Goal: Task Accomplishment & Management: Manage account settings

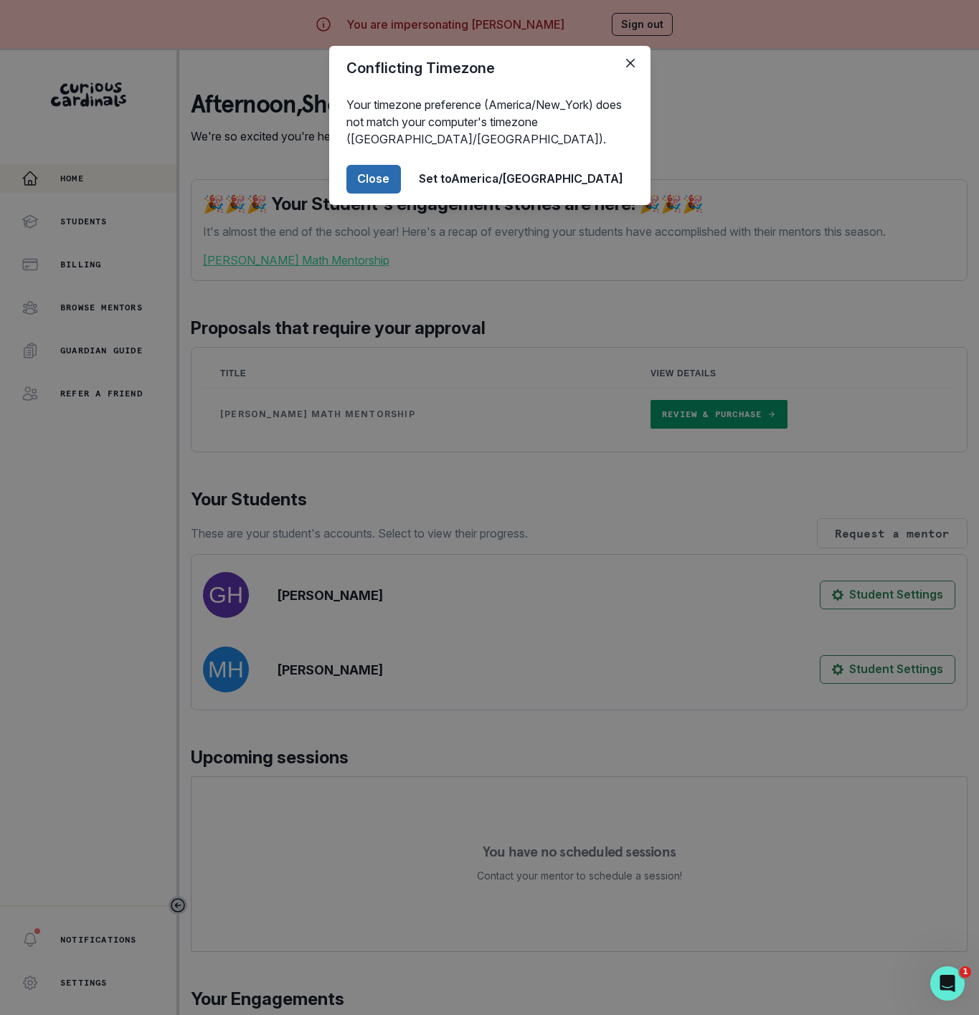
click at [401, 181] on button "Close" at bounding box center [373, 179] width 54 height 29
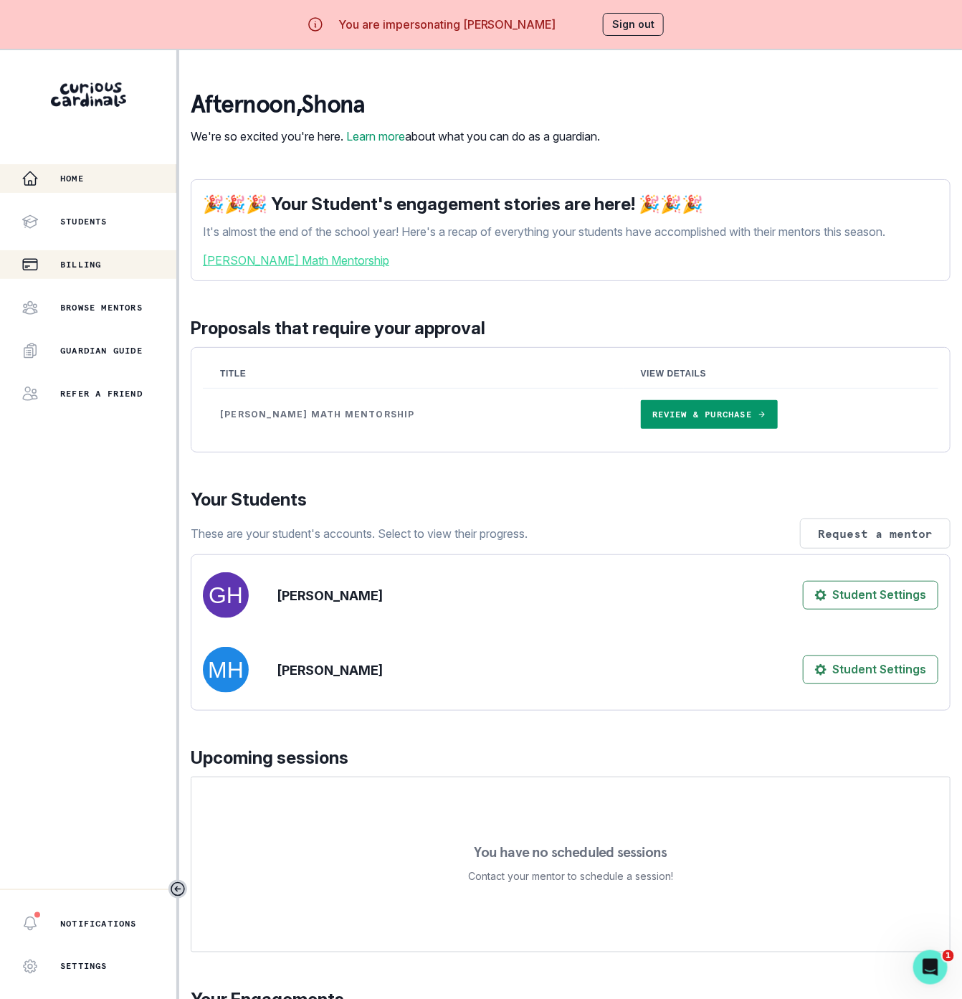
click at [85, 267] on p "Billing" at bounding box center [80, 264] width 41 height 11
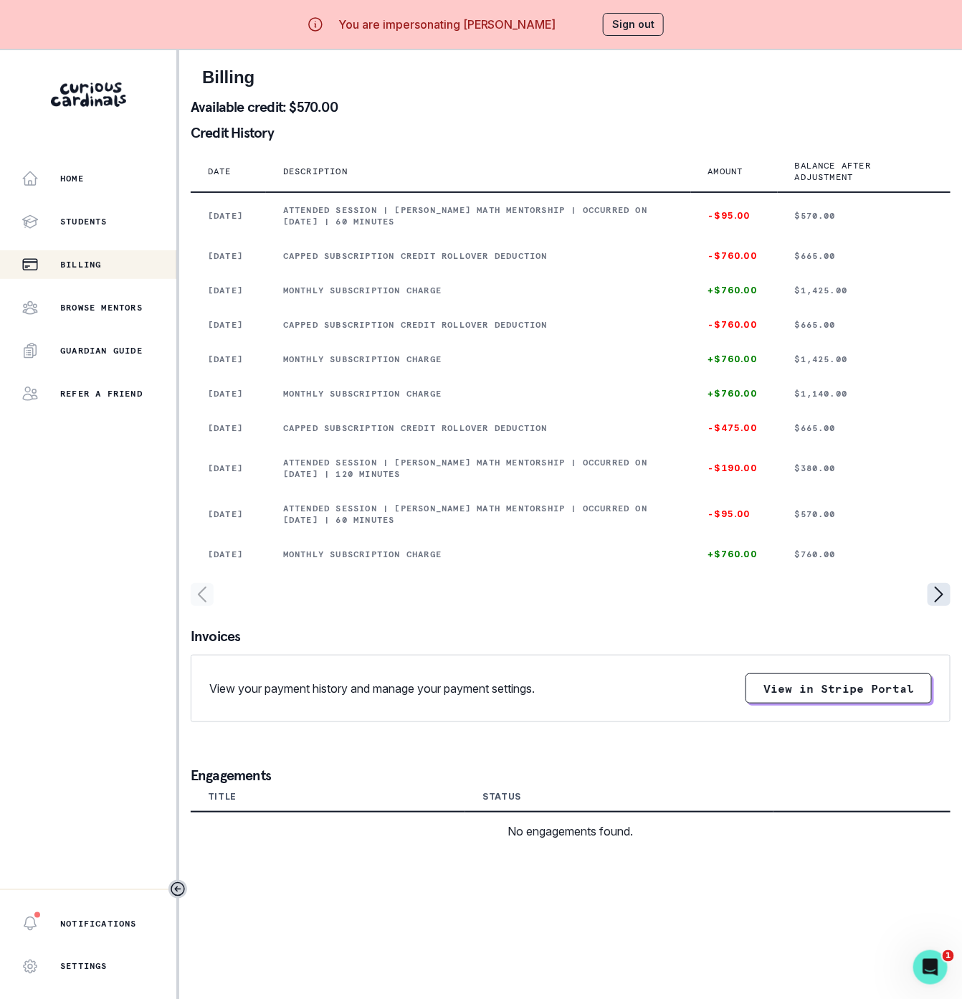
click at [951, 606] on icon "page right" at bounding box center [939, 594] width 23 height 23
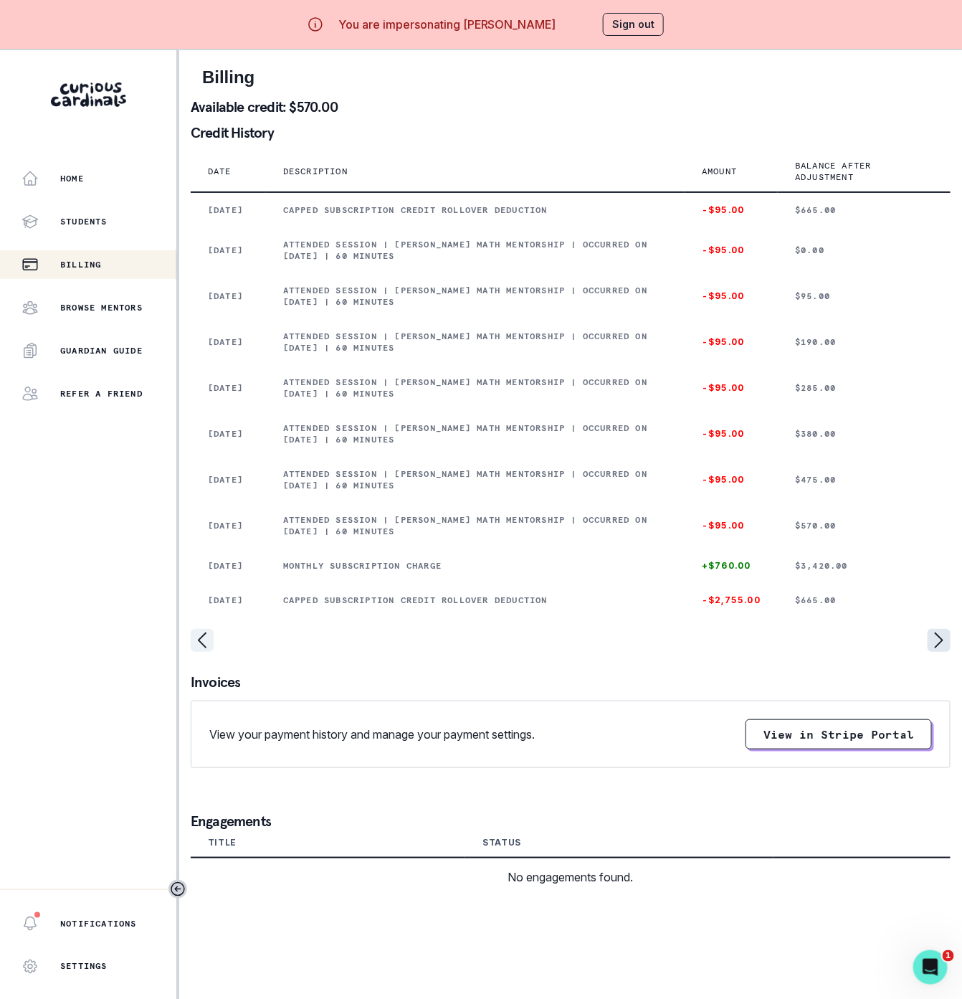
click at [951, 652] on icon "page right" at bounding box center [939, 640] width 23 height 23
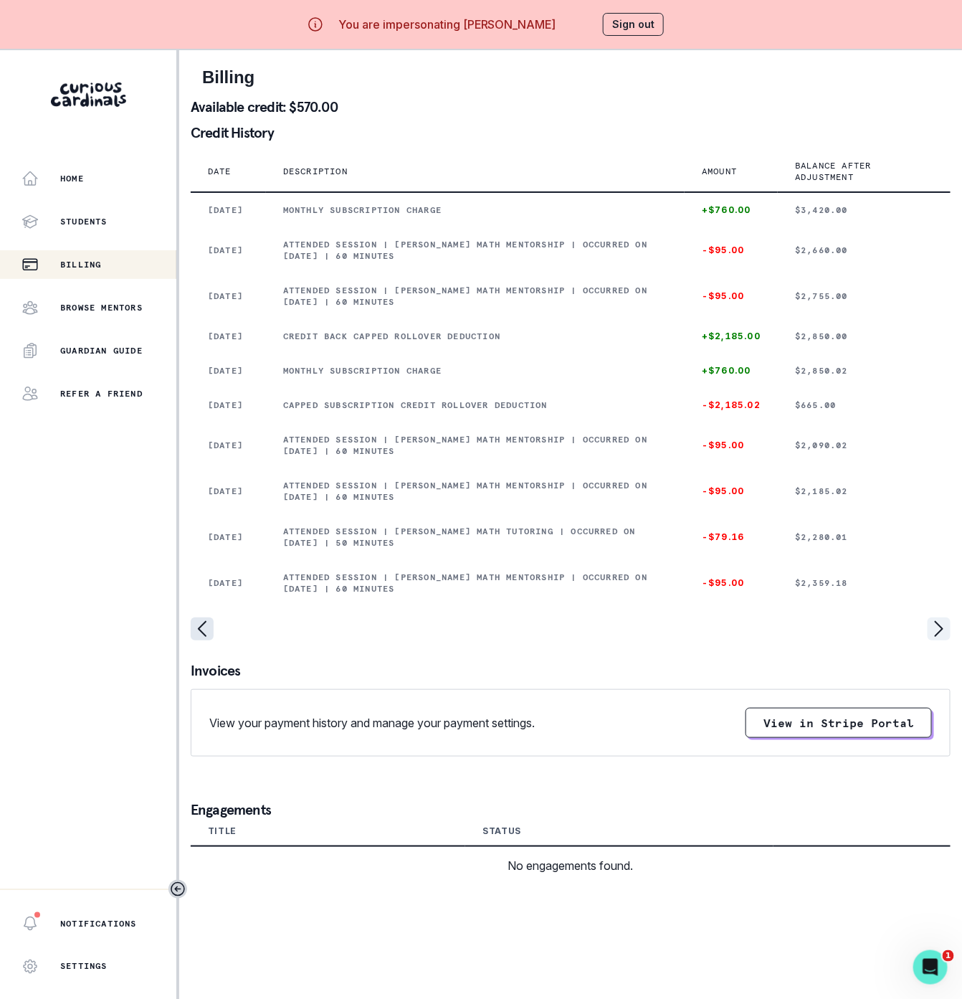
click at [194, 640] on icon "page left" at bounding box center [202, 628] width 23 height 23
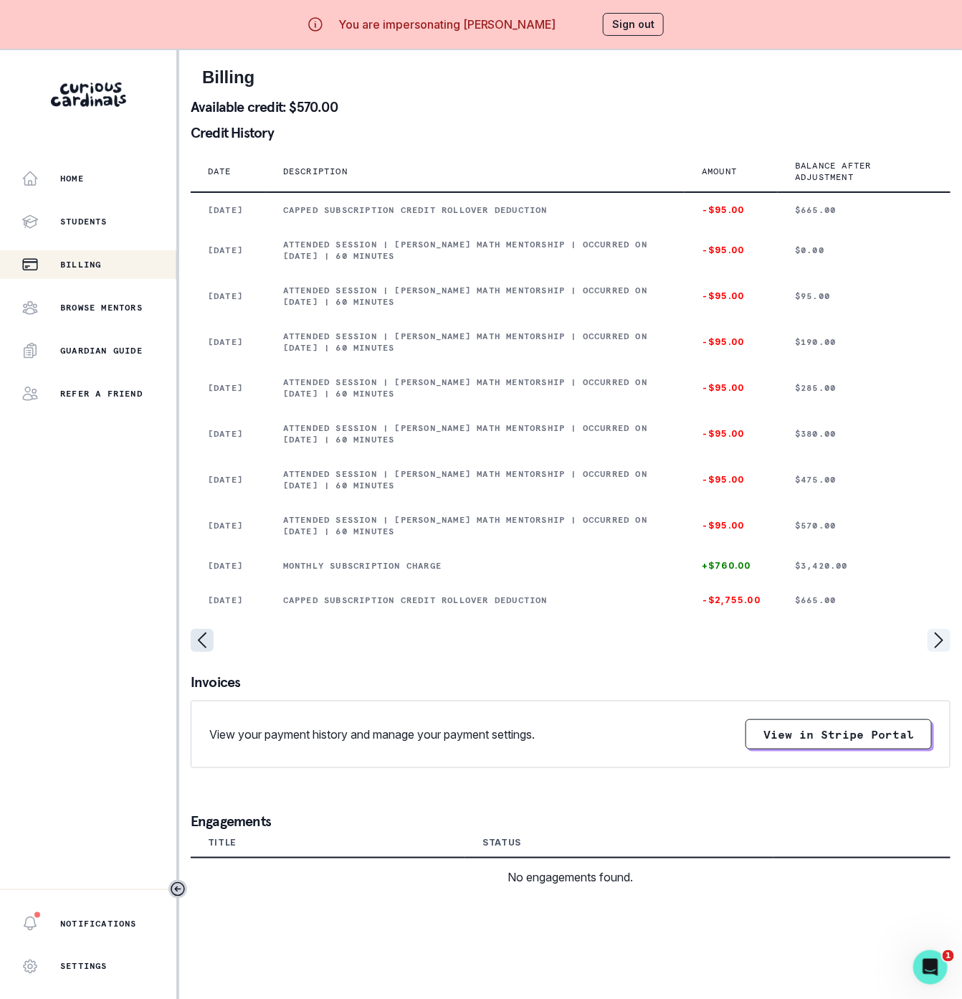
click at [194, 652] on icon "page left" at bounding box center [202, 640] width 23 height 23
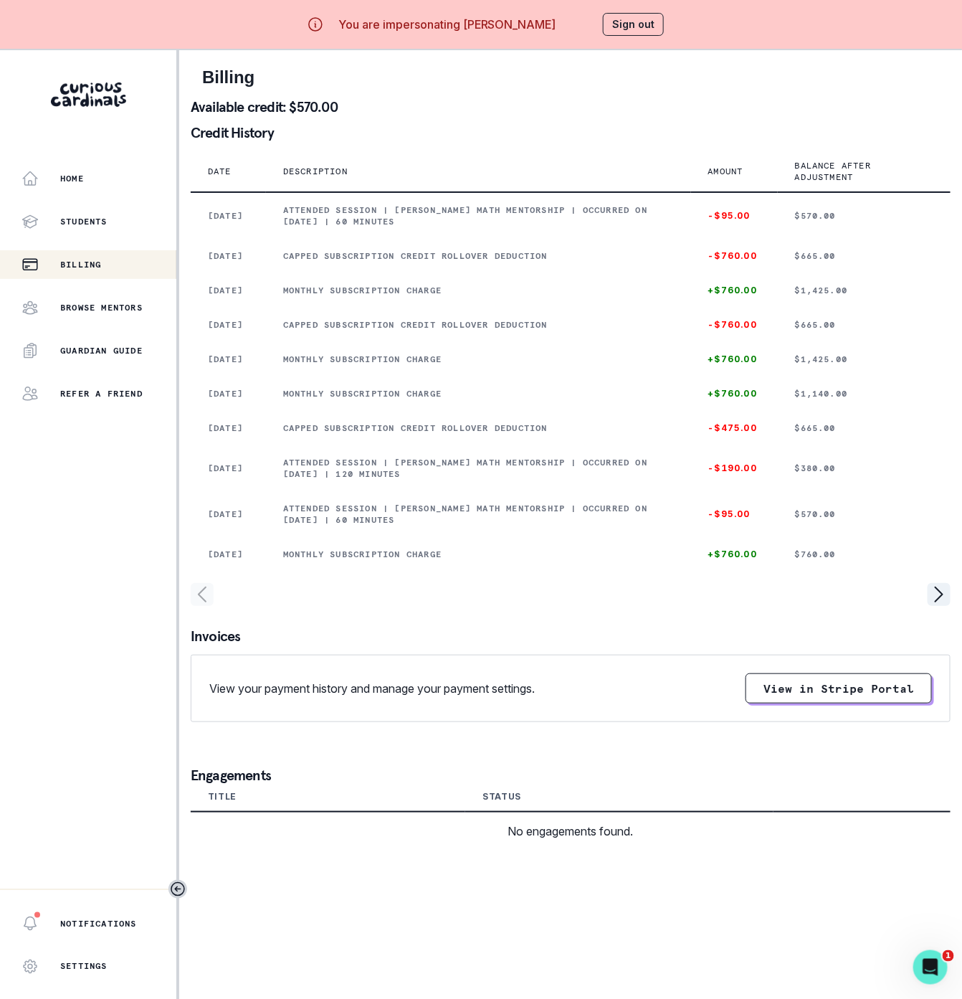
click at [624, 26] on button "Sign out" at bounding box center [633, 24] width 61 height 23
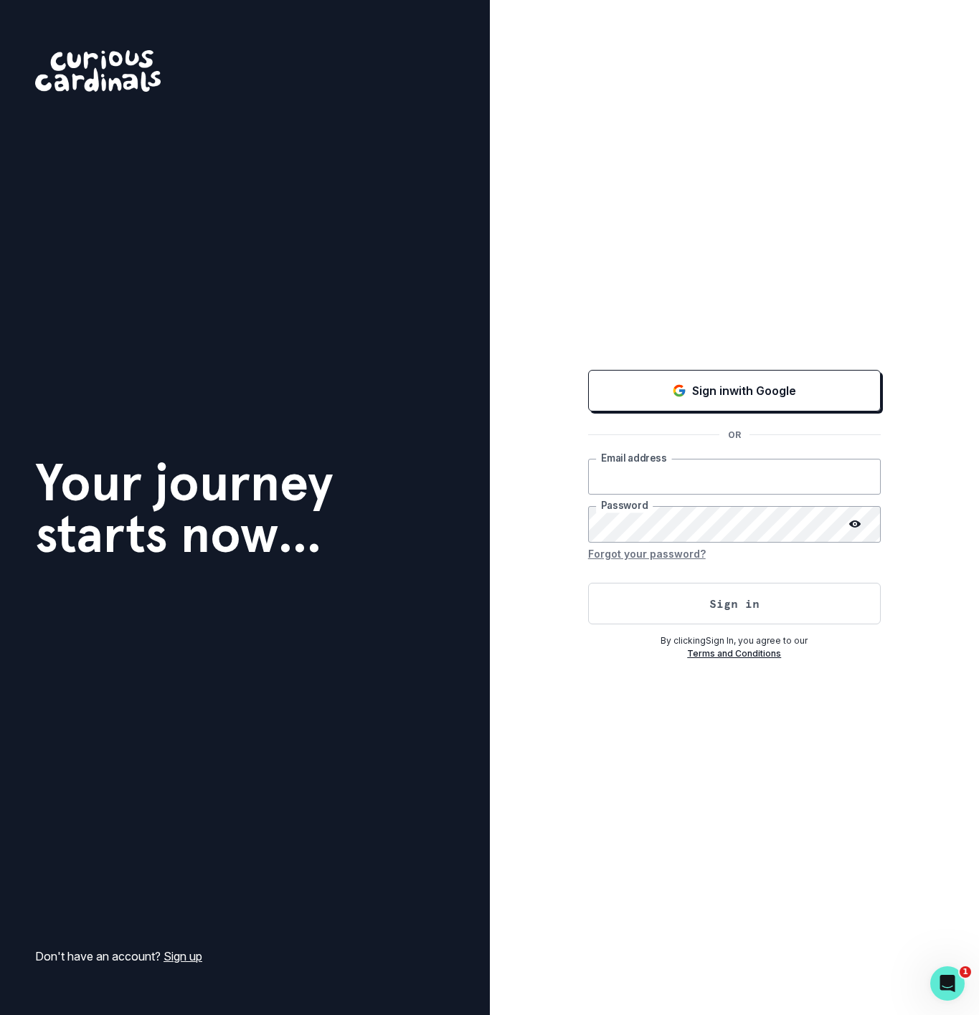
type input "[EMAIL_ADDRESS][DOMAIN_NAME]"
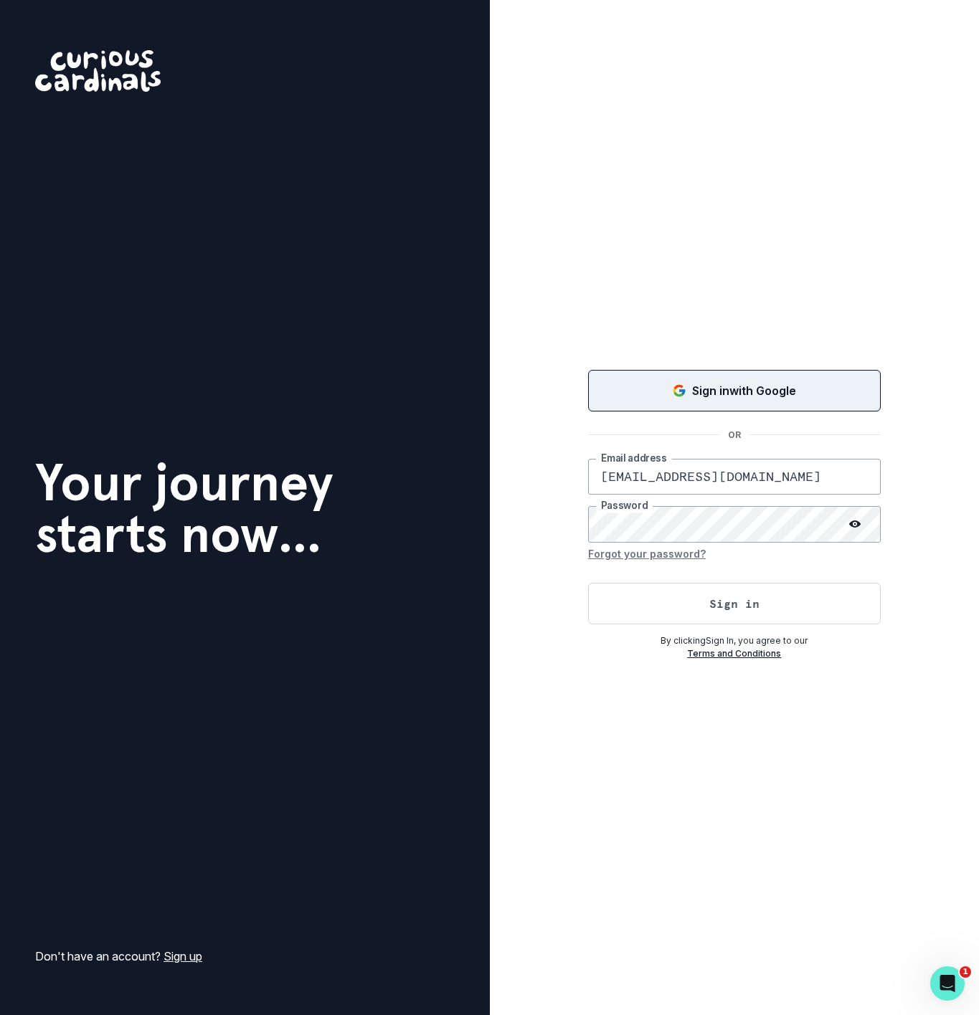
click at [721, 388] on p "Sign in with Google" at bounding box center [744, 390] width 104 height 17
